Goal: Transaction & Acquisition: Purchase product/service

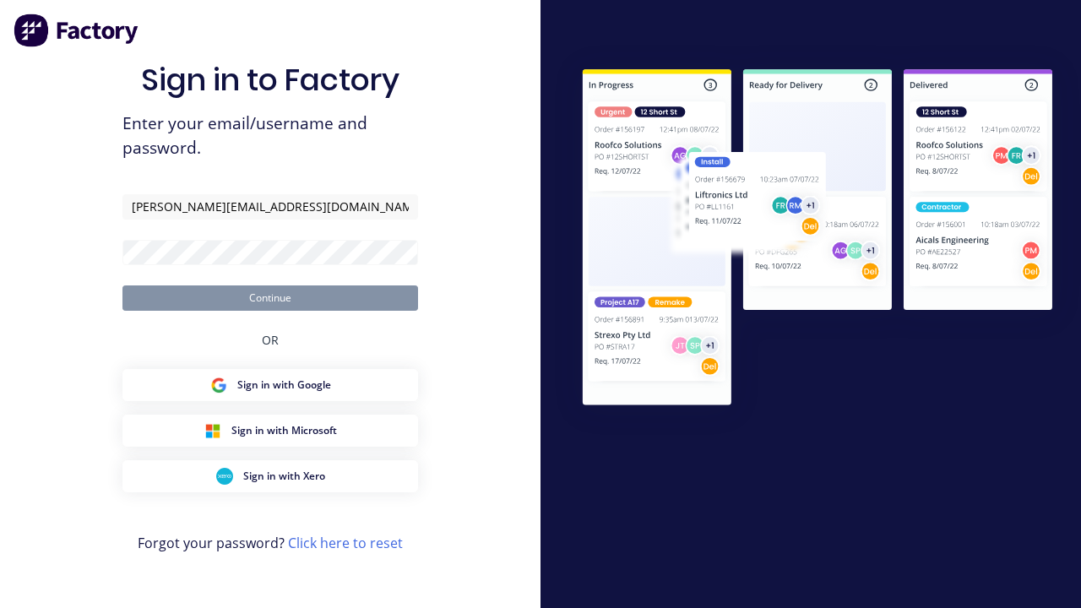
type input "[PERSON_NAME][EMAIL_ADDRESS][DOMAIN_NAME]"
click at [270, 297] on button "Continue" at bounding box center [270, 298] width 296 height 25
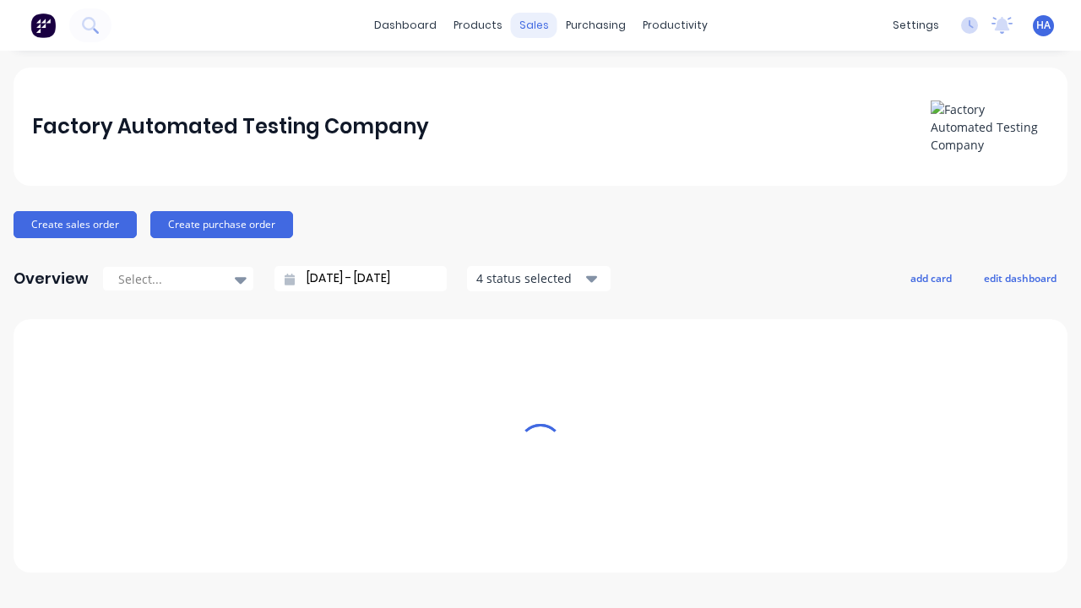
click at [534, 25] on div "sales" at bounding box center [534, 25] width 46 height 25
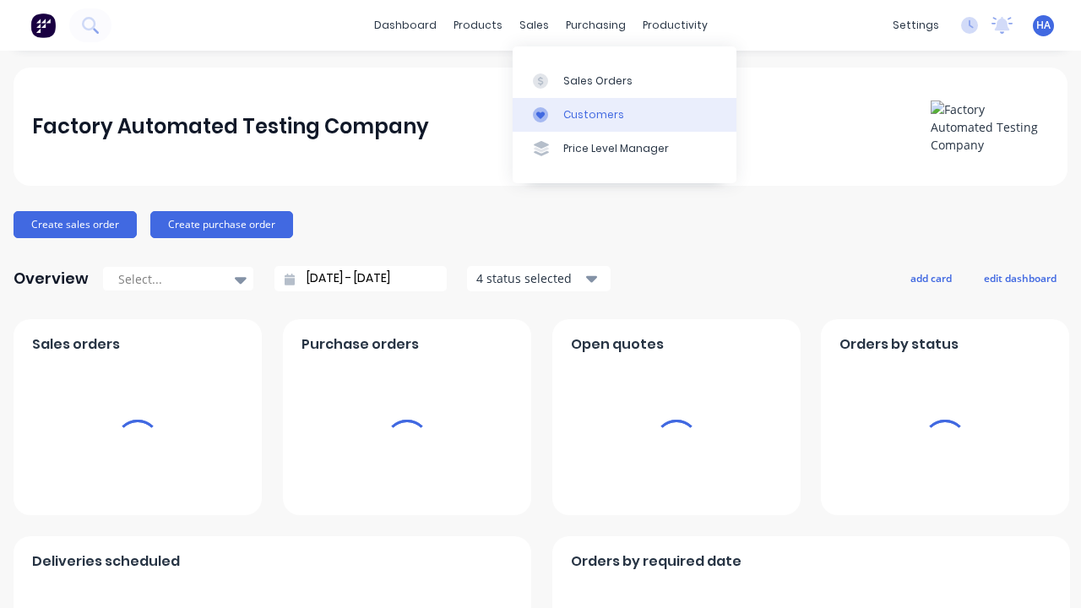
click at [624, 114] on link "Customers" at bounding box center [625, 115] width 224 height 34
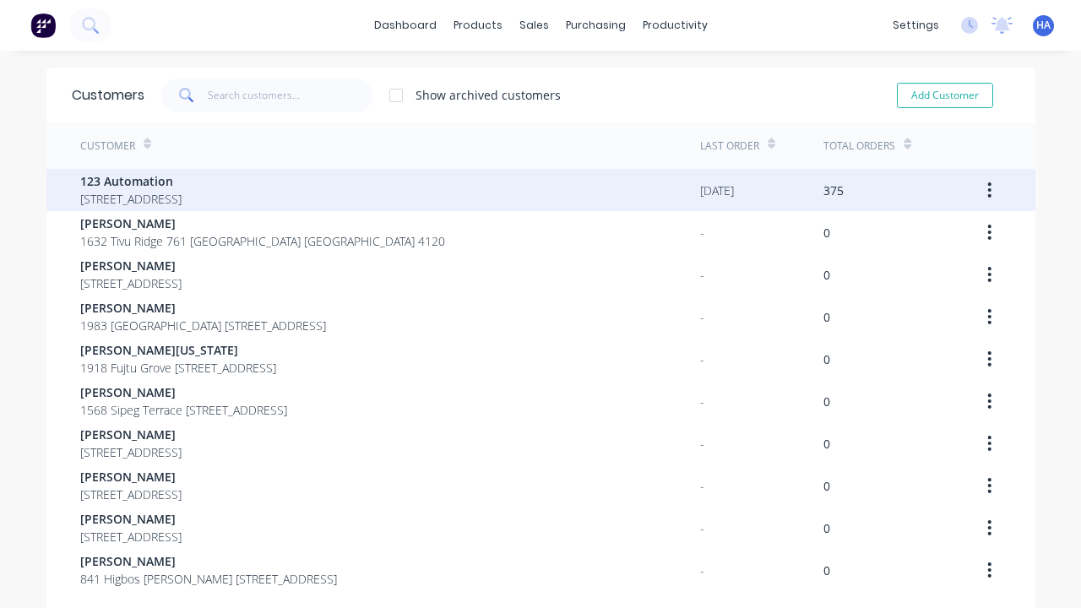
click at [182, 181] on span "123 Automation" at bounding box center [130, 181] width 101 height 18
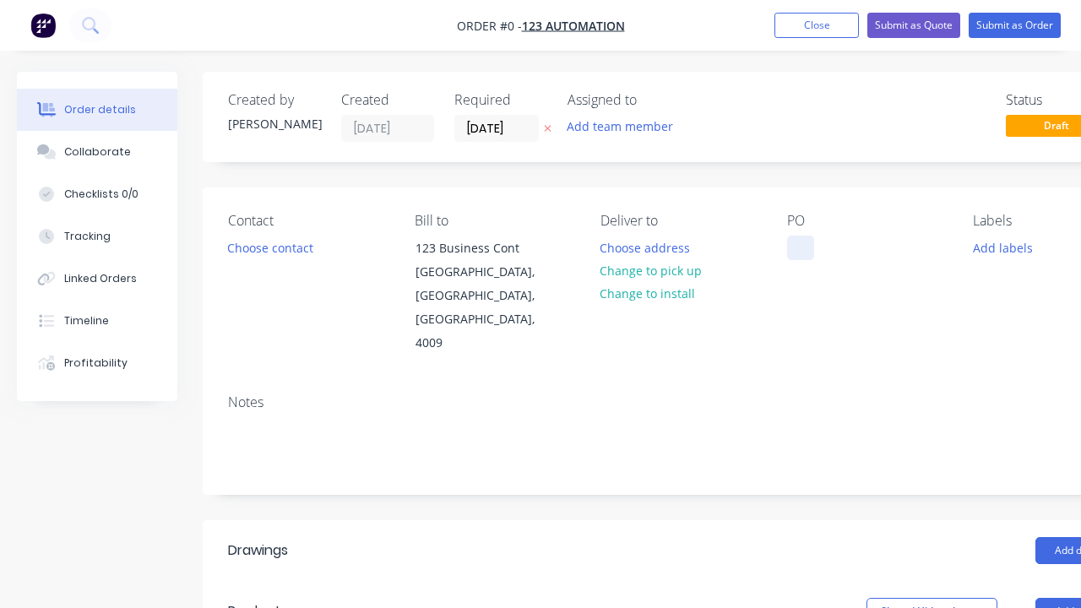
click at [800, 248] on div at bounding box center [800, 248] width 27 height 24
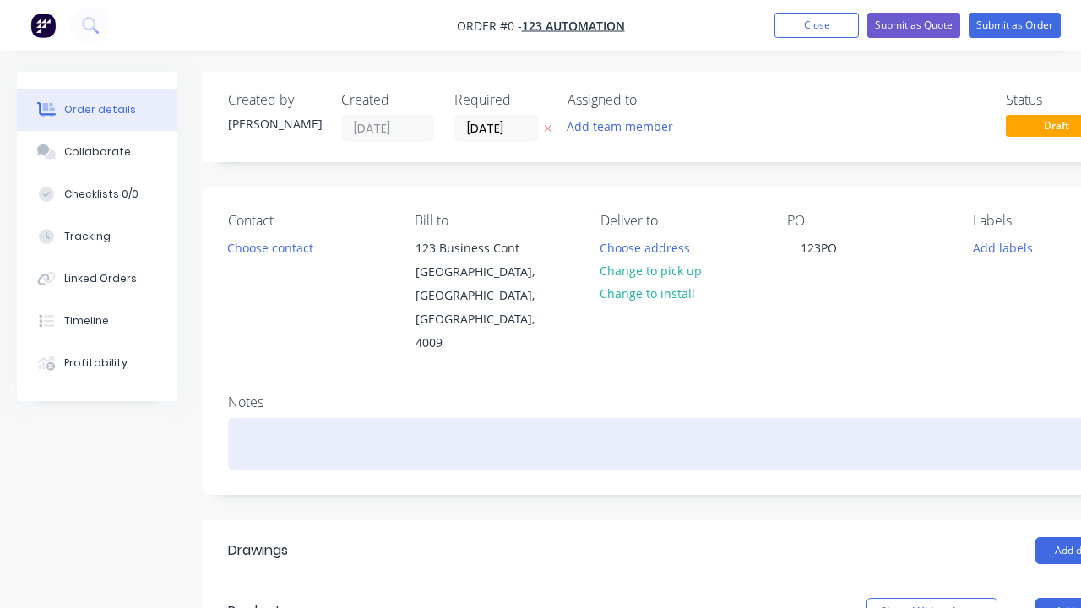
click at [628, 396] on div "Order details Collaborate Checklists 0/0 Tracking Linked Orders Timeline Profit…" at bounding box center [587, 601] width 1175 height 1058
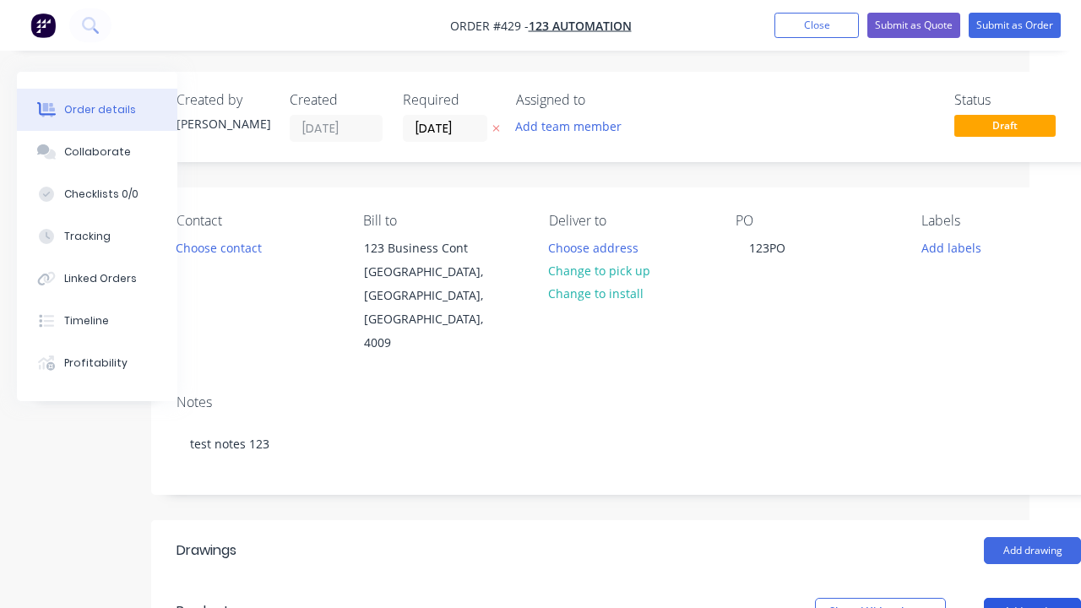
click at [1032, 598] on button "Add product" at bounding box center [1032, 611] width 97 height 27
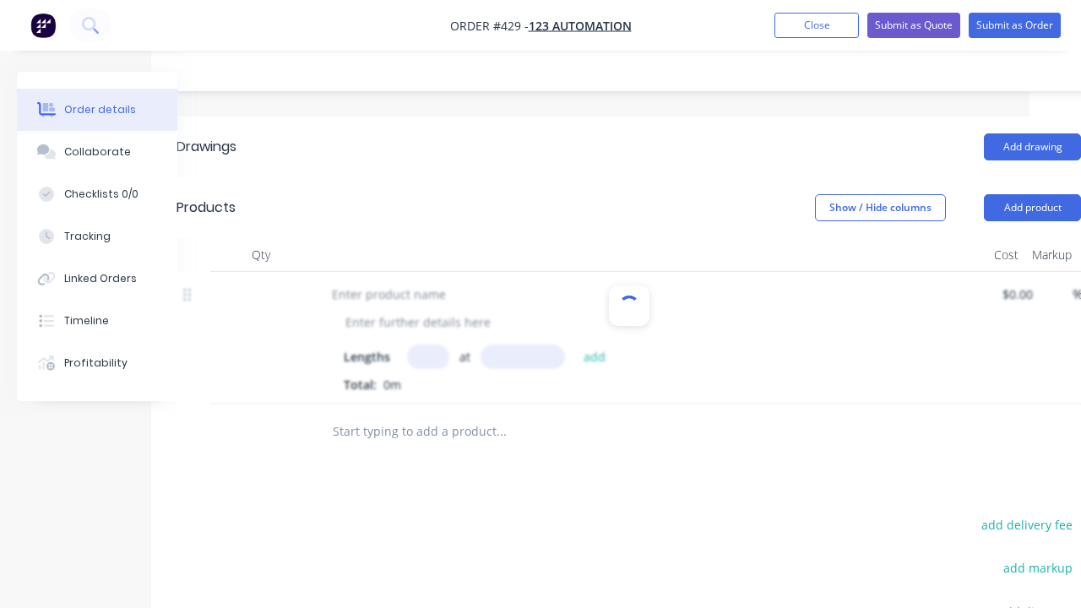
scroll to position [346, 0]
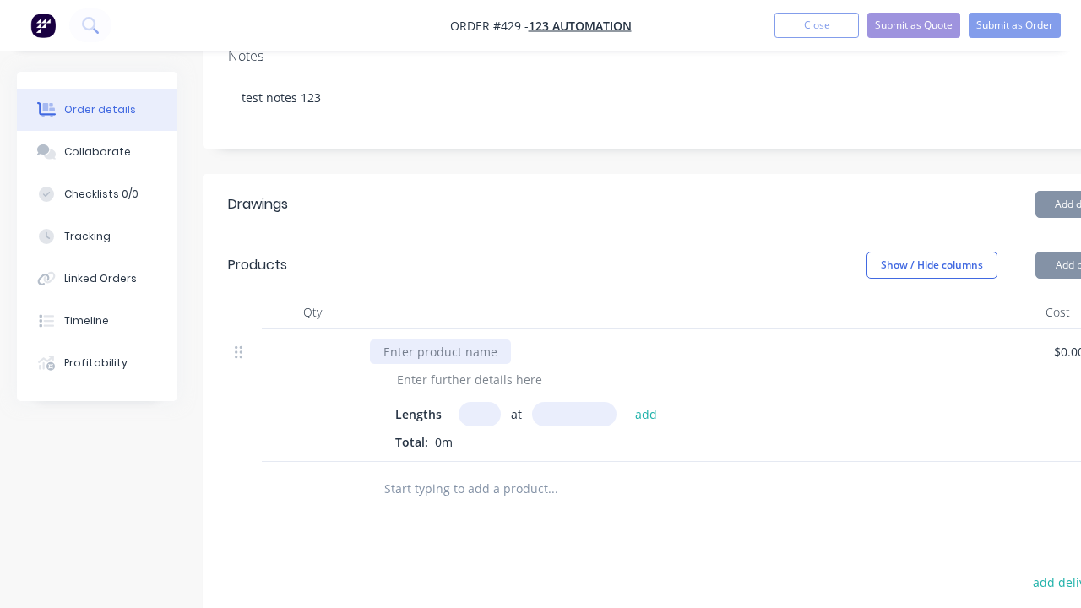
click at [438, 340] on div at bounding box center [440, 352] width 141 height 24
